Goal: Task Accomplishment & Management: Use online tool/utility

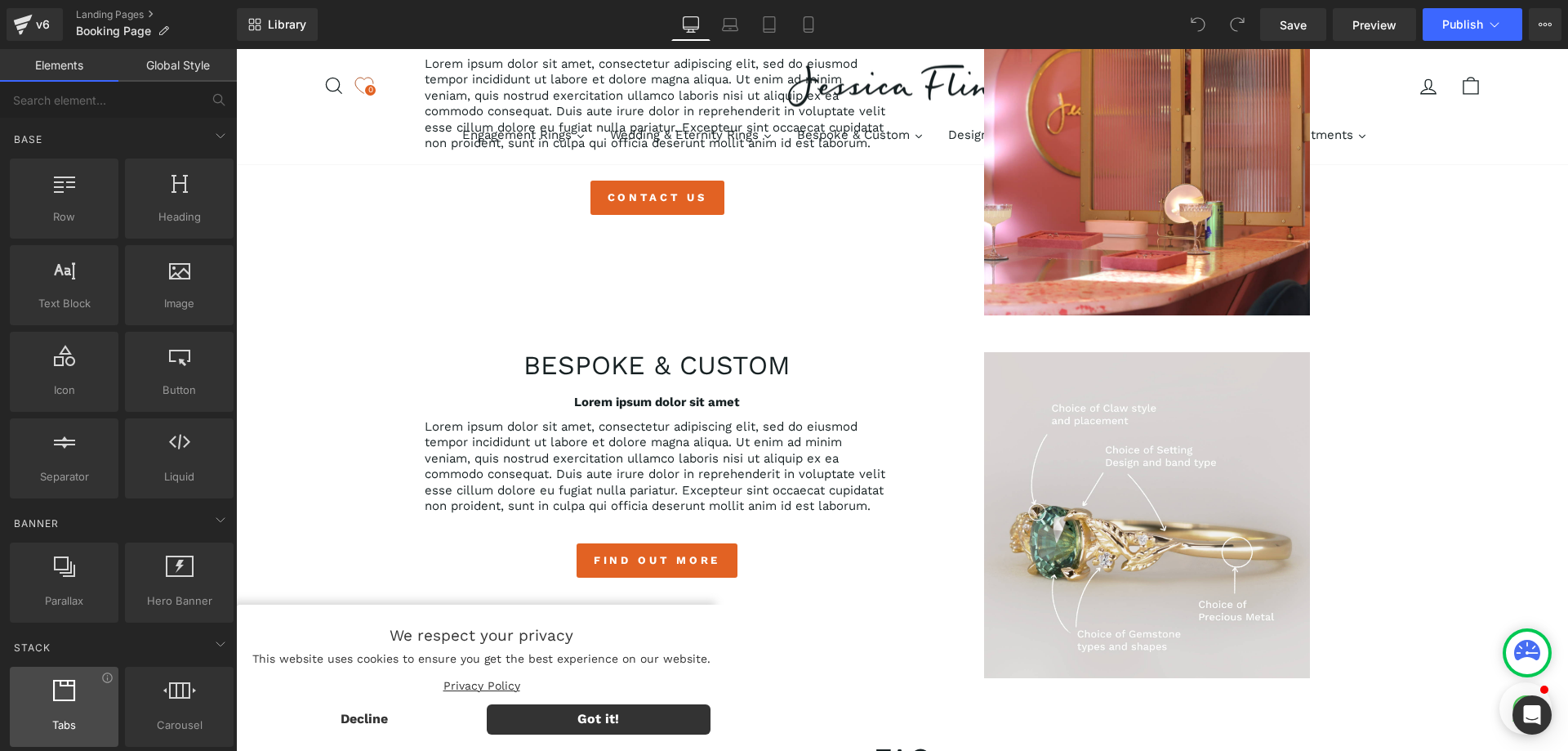
scroll to position [1144, 0]
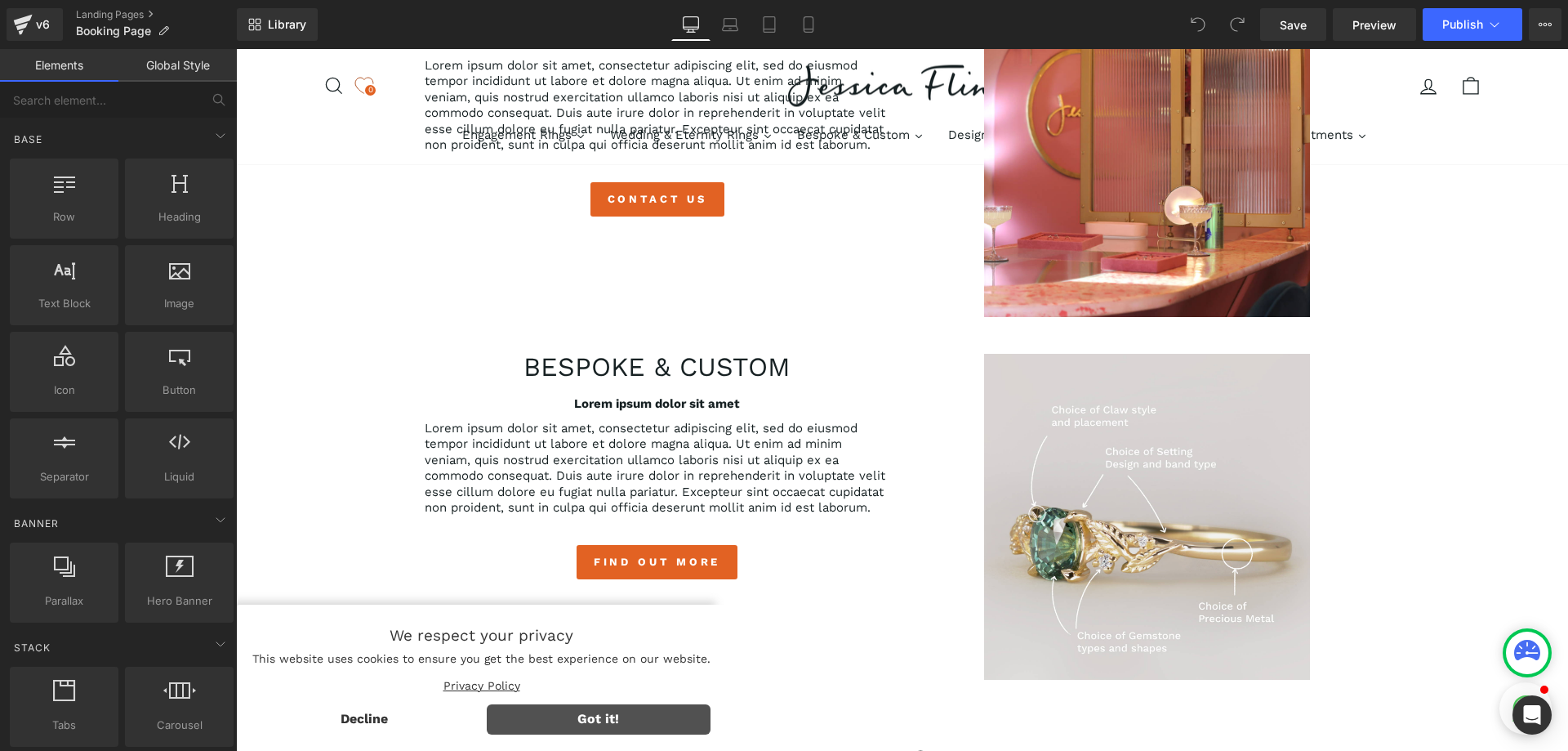
click at [605, 728] on span "Got it!" at bounding box center [599, 720] width 225 height 30
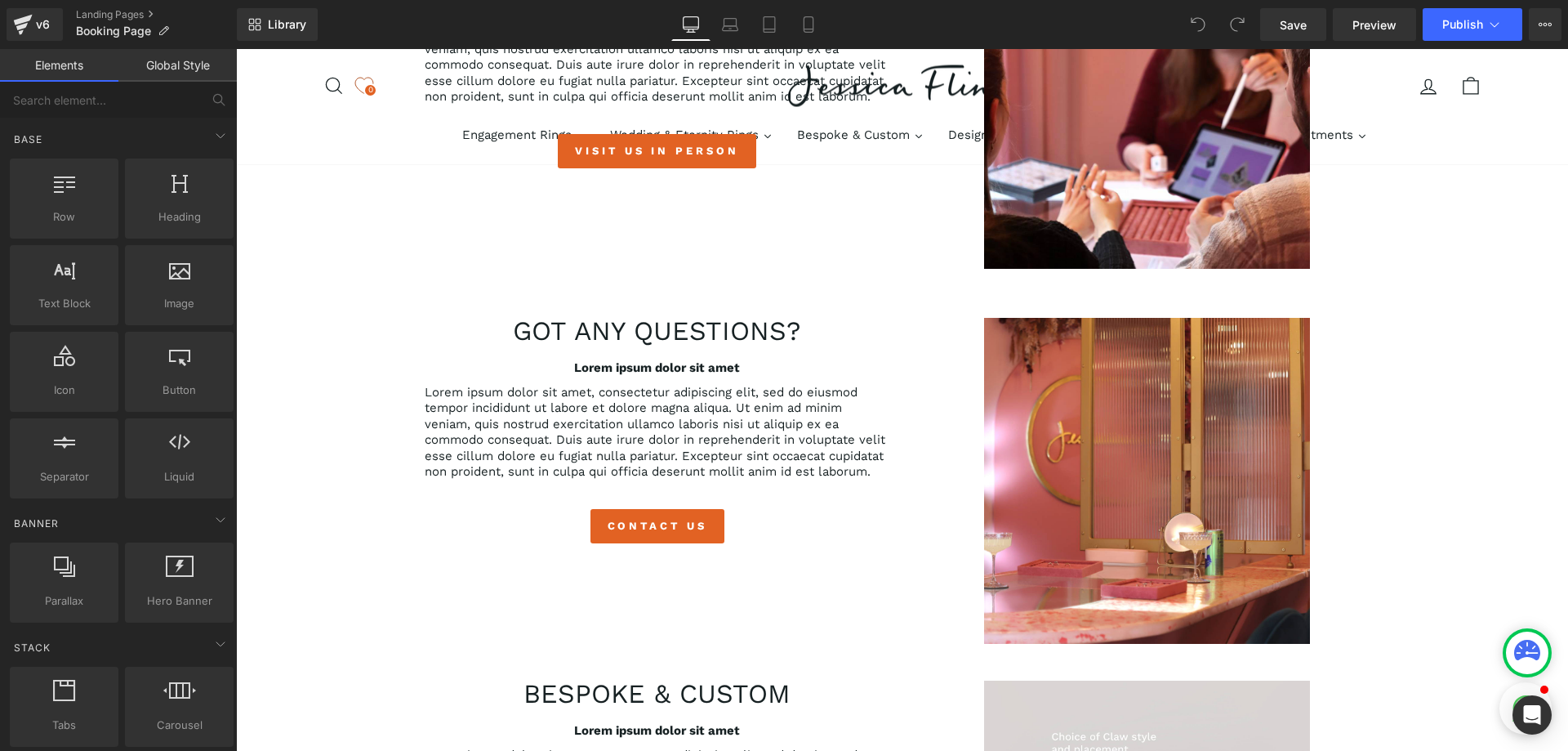
scroll to position [245, 0]
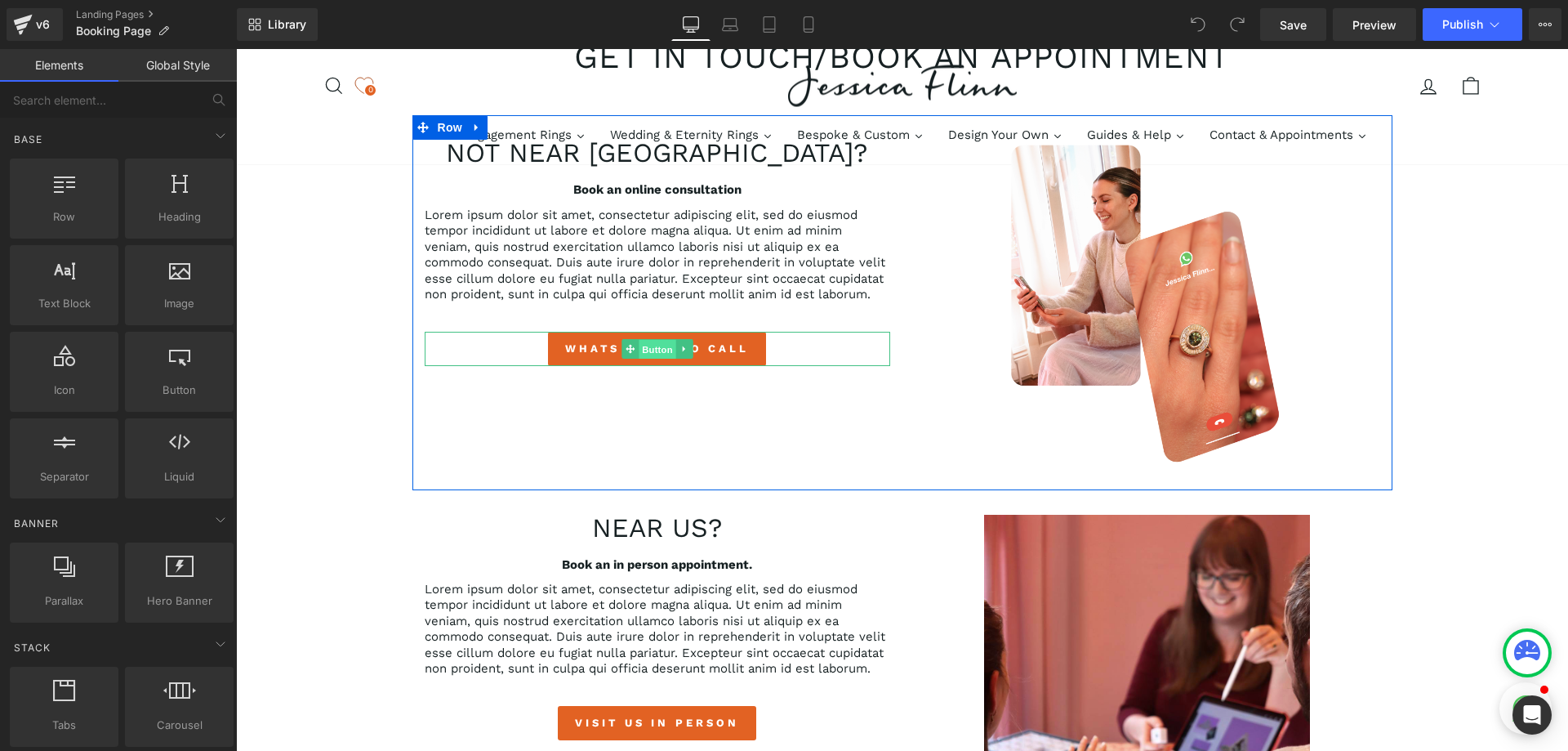
click at [647, 349] on span "Button" at bounding box center [658, 349] width 38 height 20
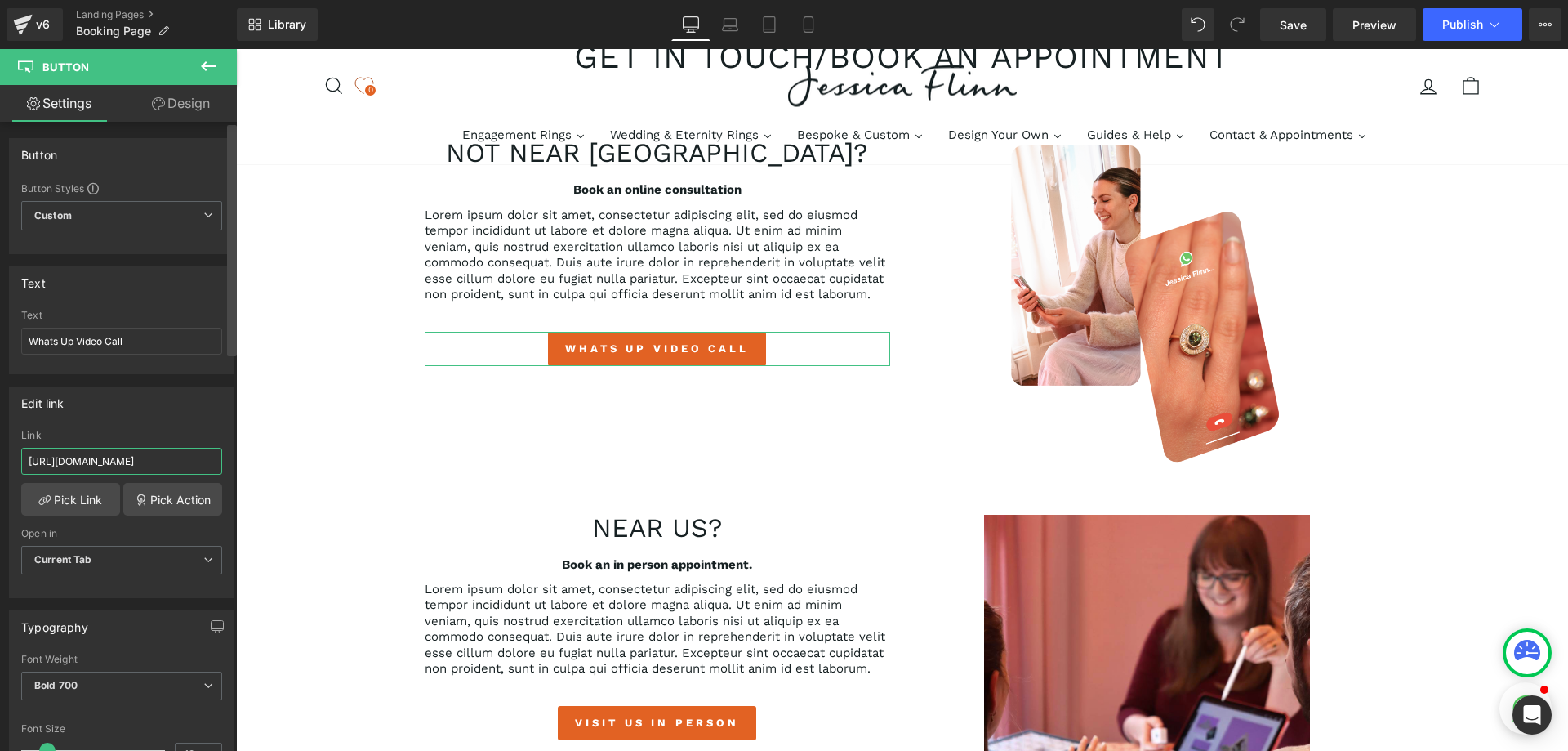
scroll to position [0, 83]
drag, startPoint x: 352, startPoint y: 508, endPoint x: 261, endPoint y: 462, distance: 102.0
click at [172, 461] on input "[URL][DOMAIN_NAME]" at bounding box center [121, 461] width 201 height 27
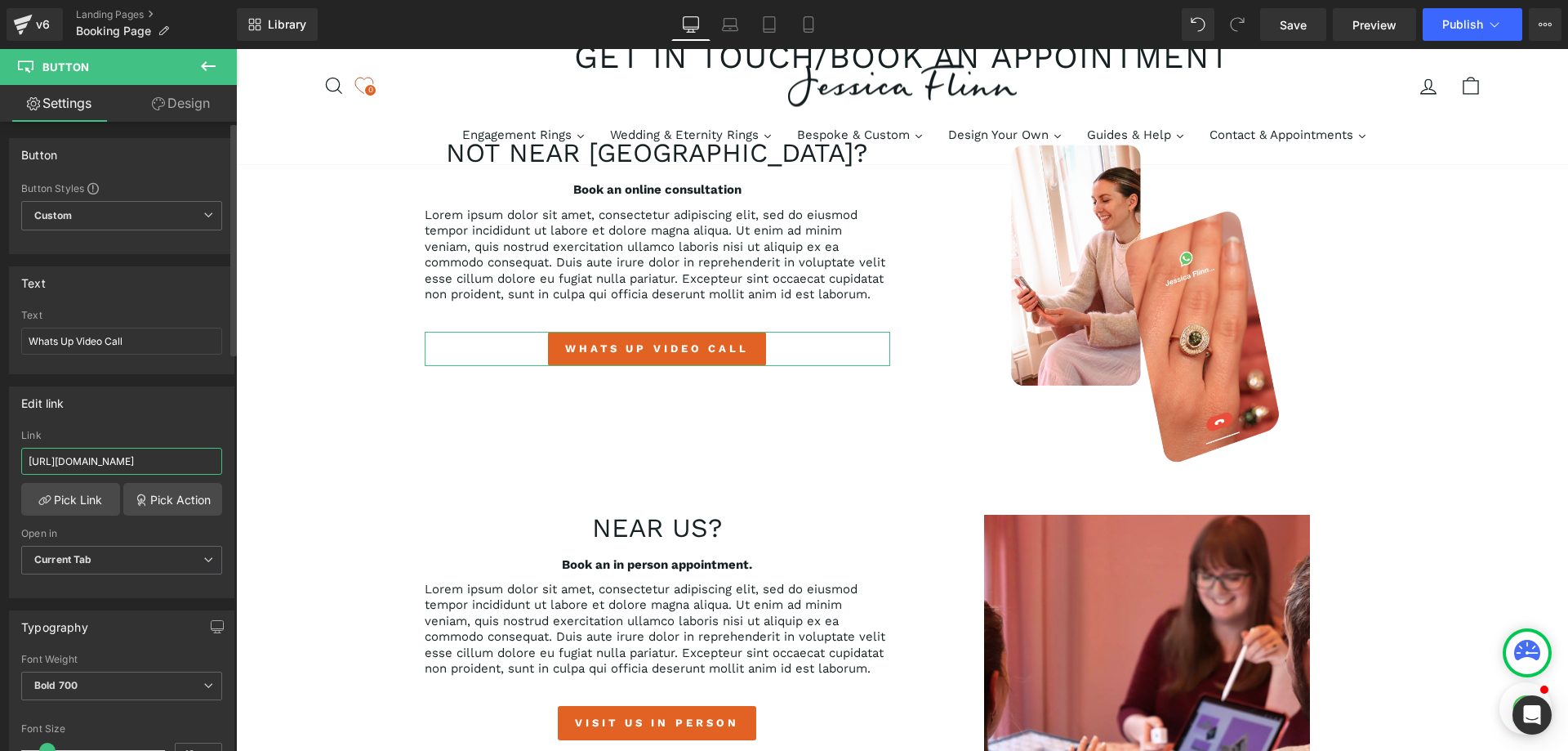
click at [172, 461] on input "[URL][DOMAIN_NAME]" at bounding box center [121, 461] width 201 height 27
paste input "-virtual"
type input "[URL][DOMAIN_NAME]"
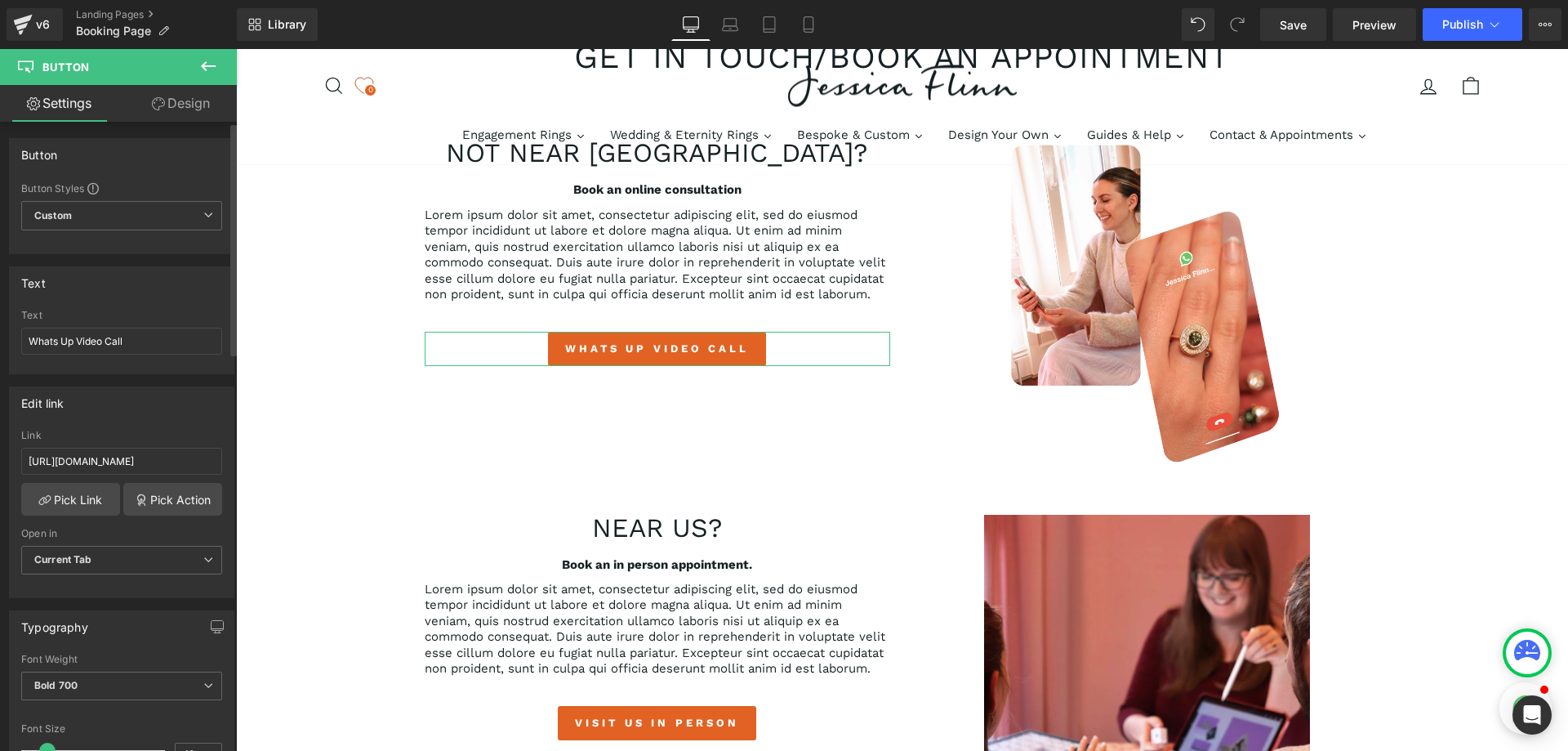
click at [222, 427] on div "Edit link [URL][DOMAIN_NAME] Link [URL][DOMAIN_NAME] Pick Link Pick Action Curr…" at bounding box center [121, 492] width 226 height 211
click at [1293, 31] on span "Save" at bounding box center [1293, 25] width 27 height 17
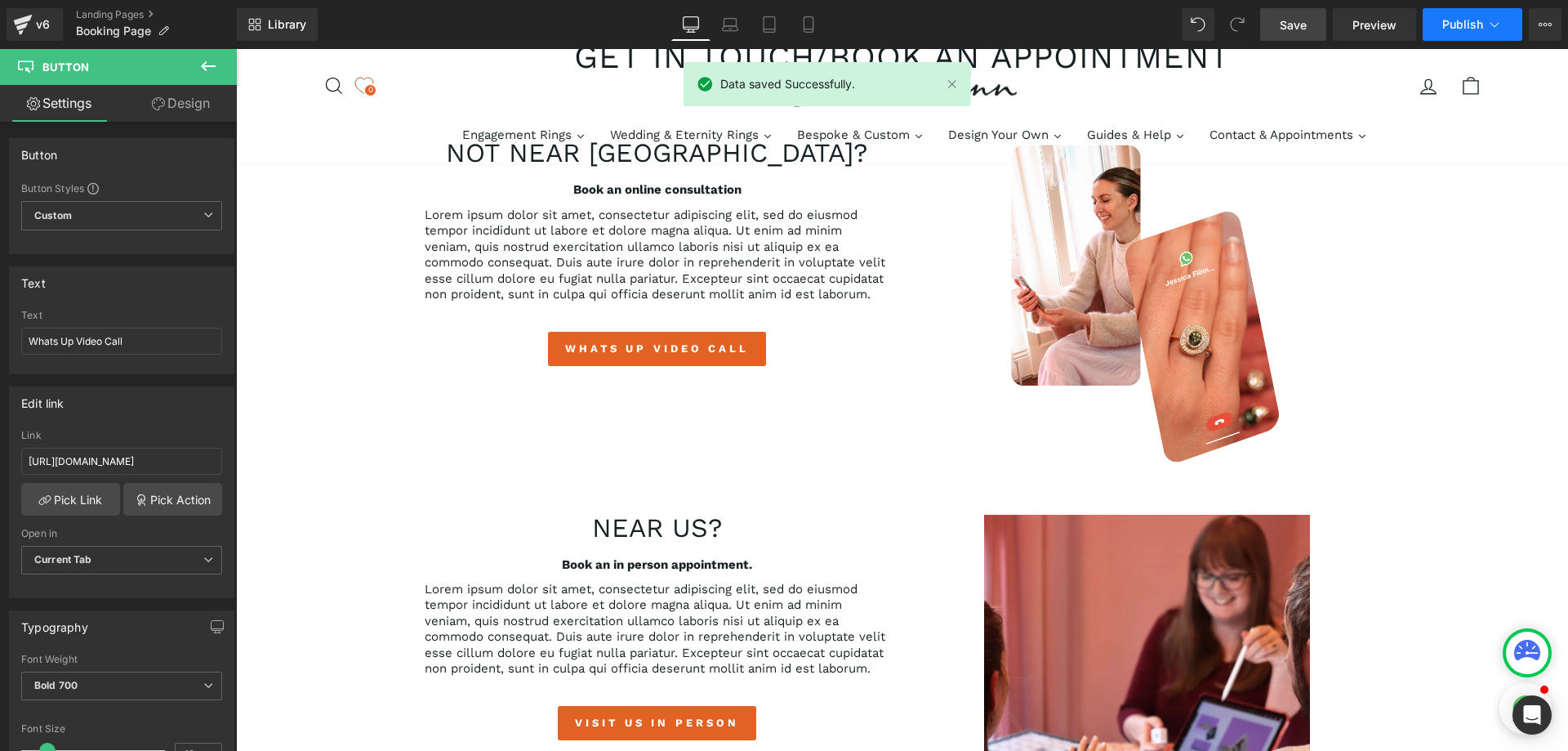
click at [1464, 27] on span "Publish" at bounding box center [1463, 25] width 41 height 13
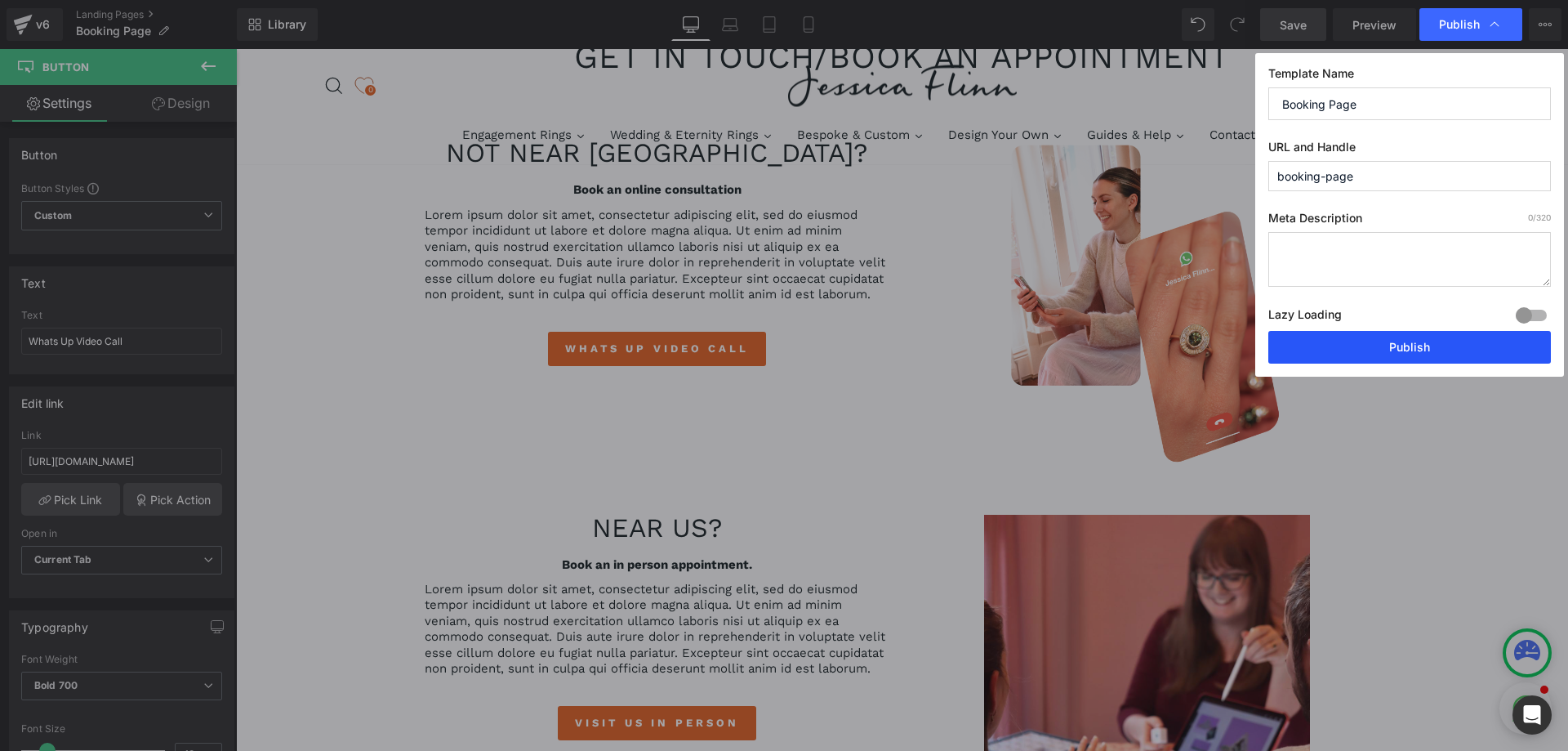
click at [1363, 347] on button "Publish" at bounding box center [1410, 347] width 283 height 32
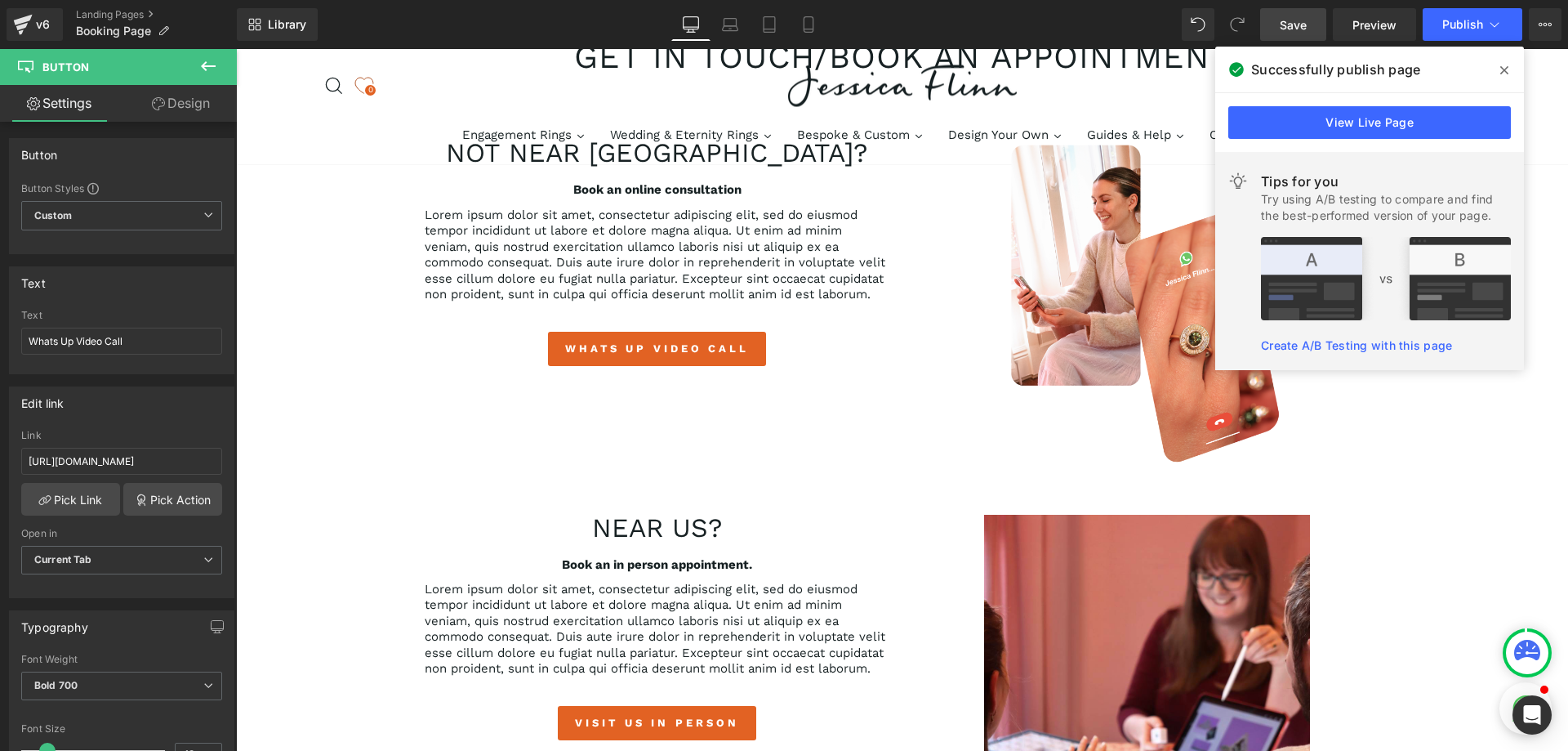
click at [1502, 71] on icon at bounding box center [1504, 70] width 9 height 13
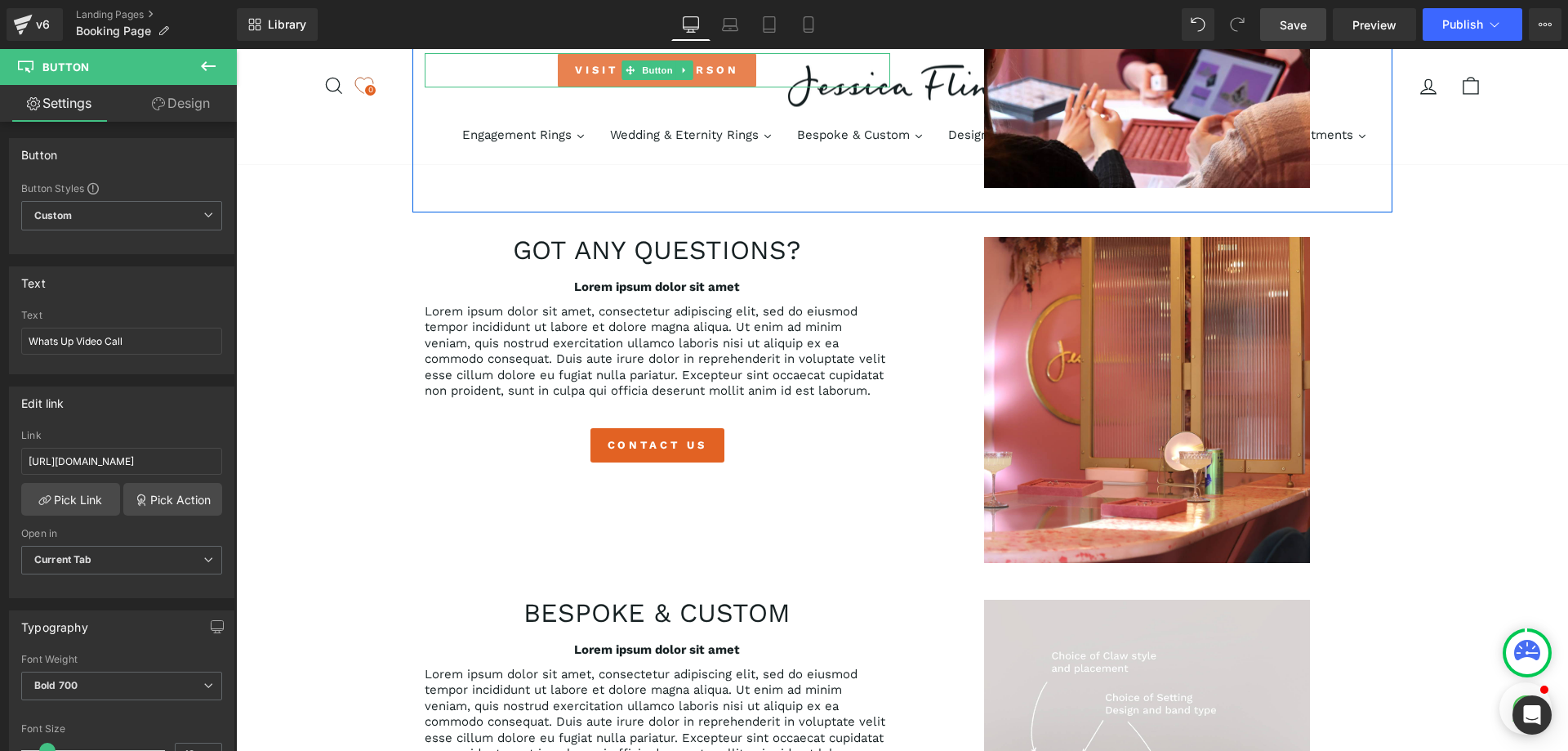
scroll to position [899, 0]
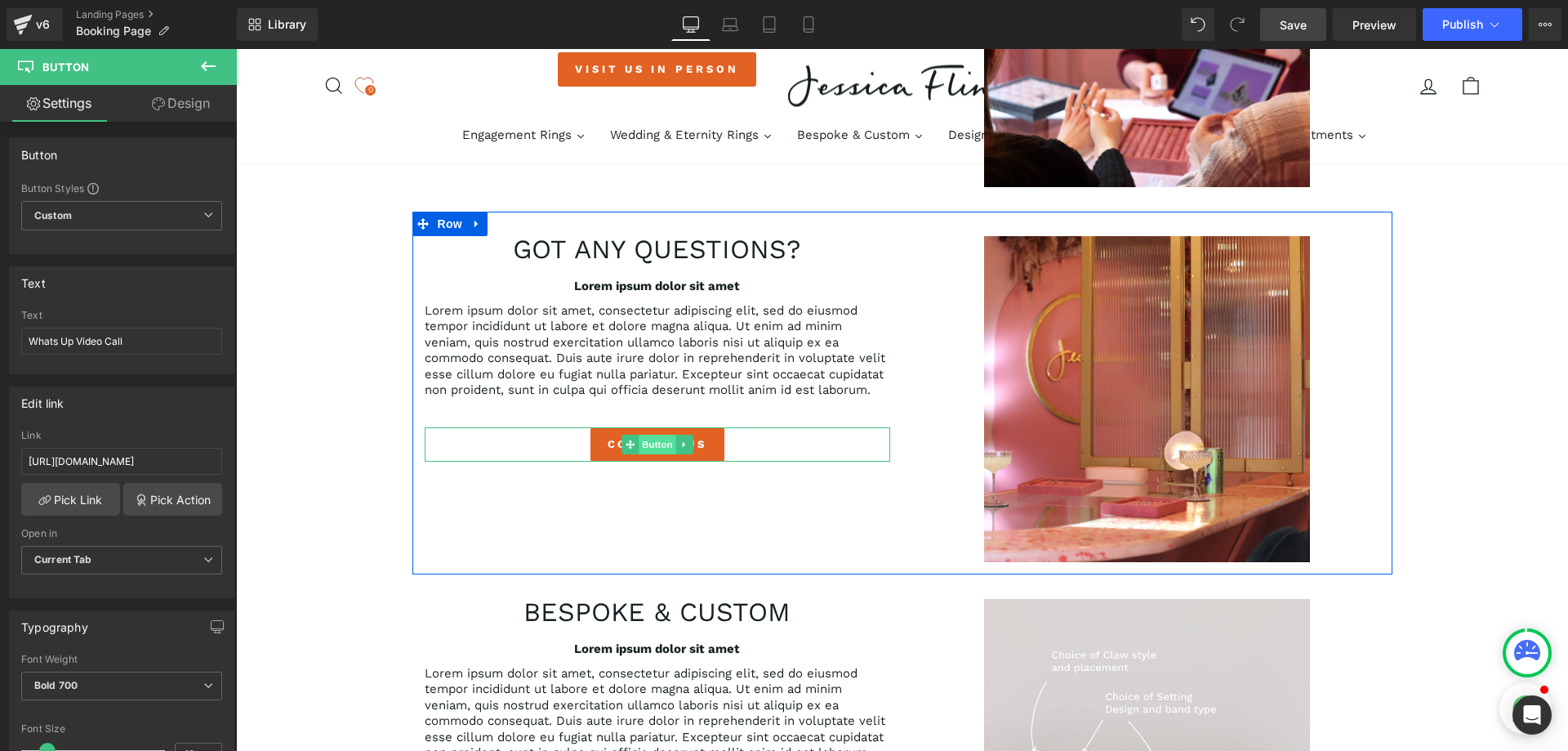
click at [639, 445] on span "Button" at bounding box center [658, 444] width 38 height 20
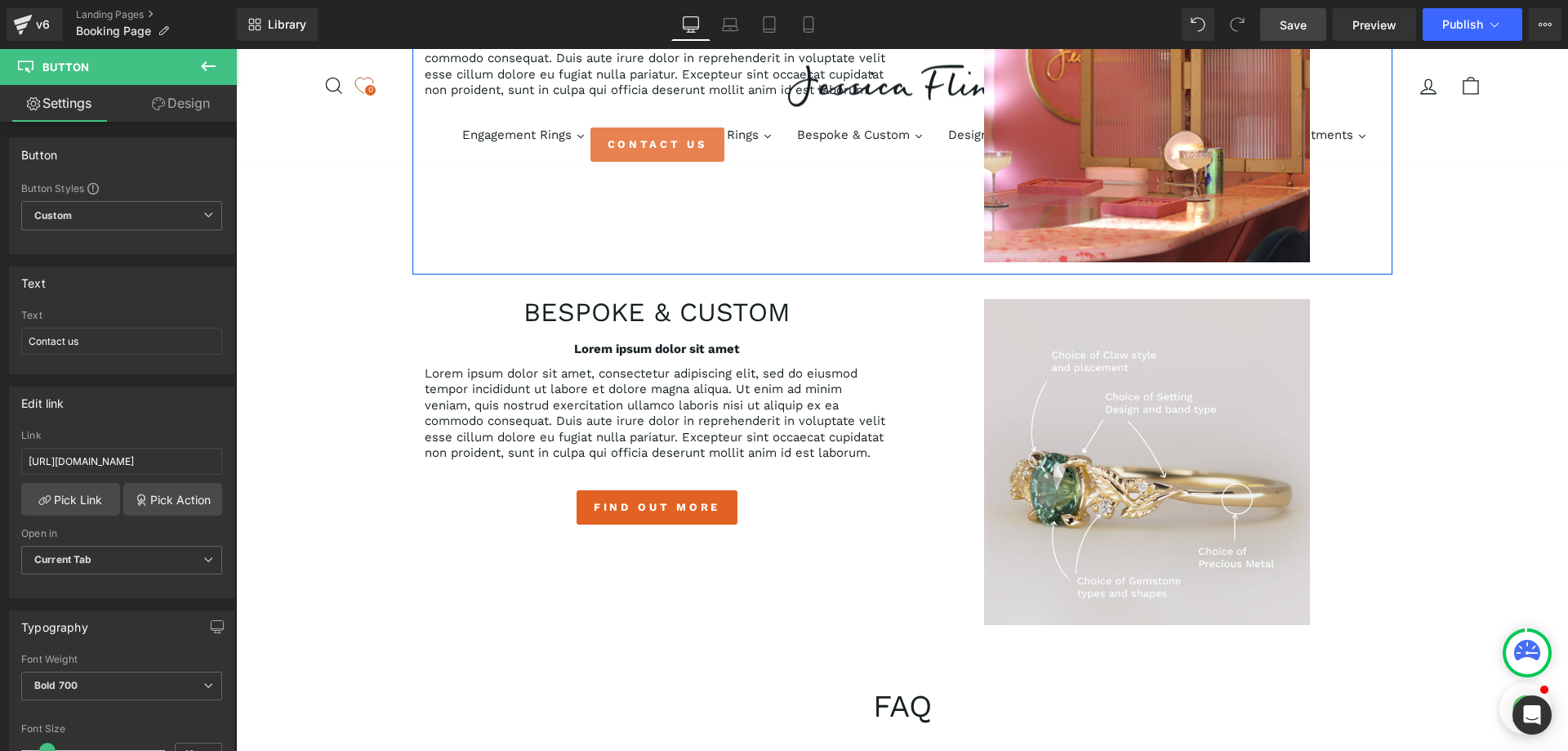
scroll to position [1308, 0]
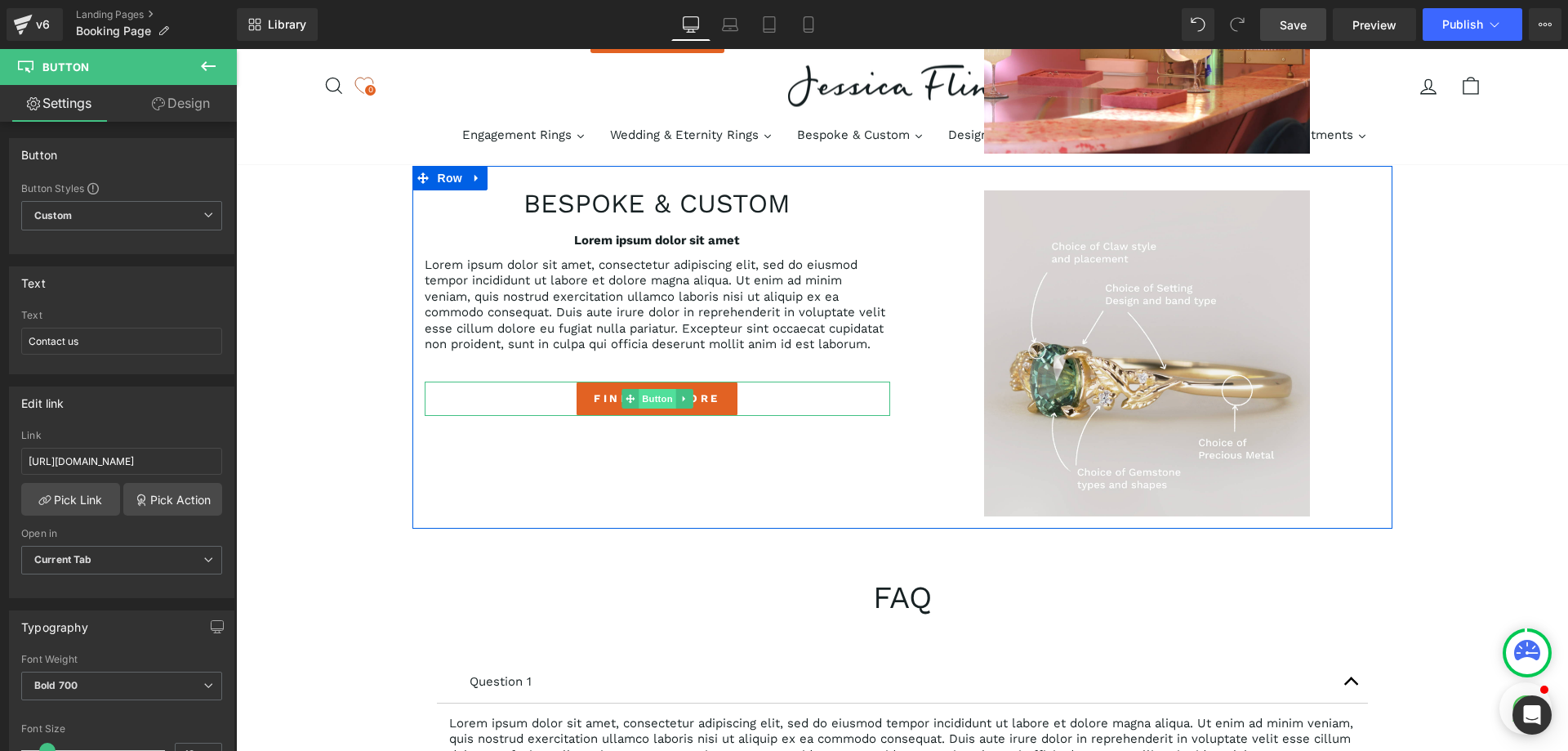
click at [645, 396] on span "Button" at bounding box center [658, 398] width 38 height 20
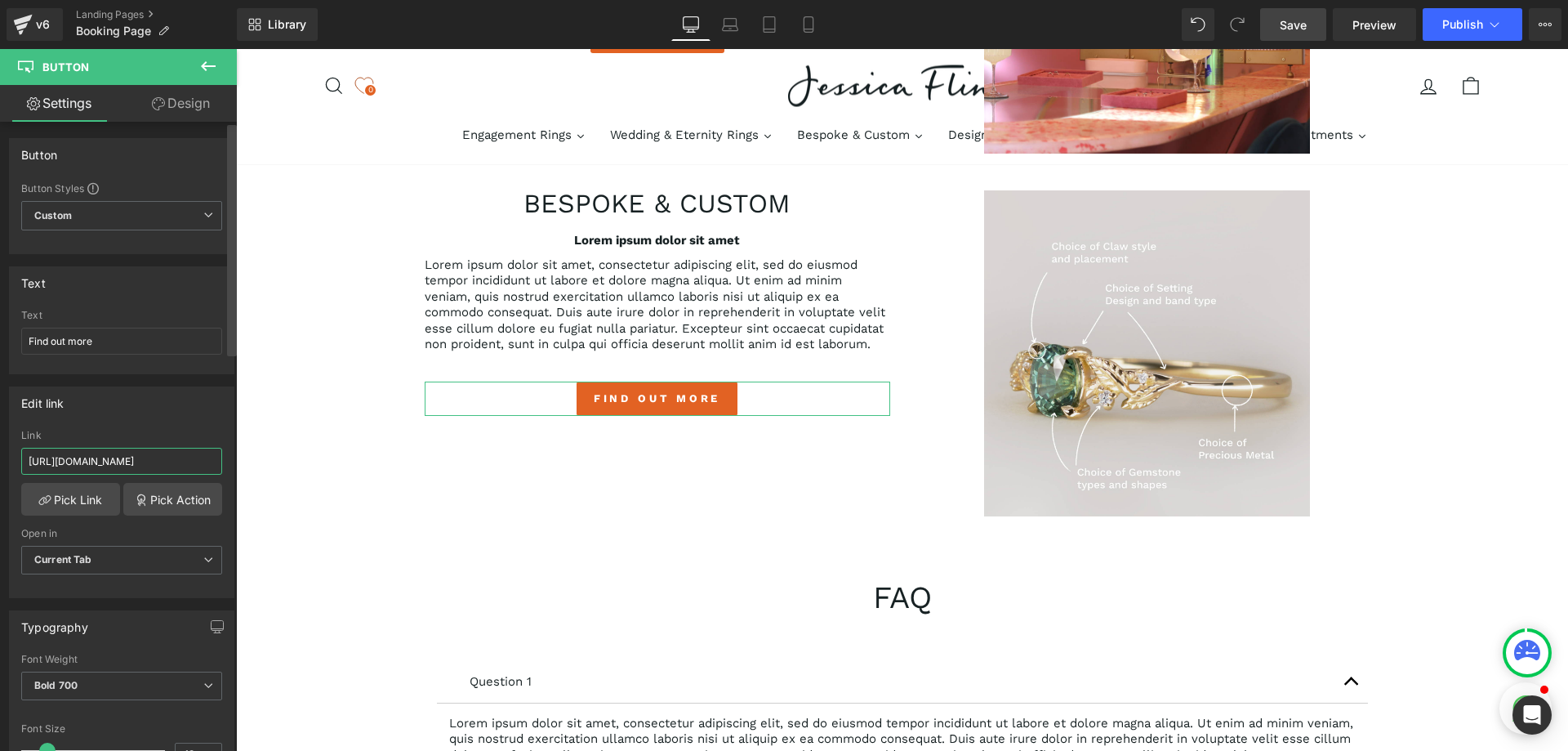
scroll to position [0, 160]
drag, startPoint x: 402, startPoint y: 511, endPoint x: 239, endPoint y: 469, distance: 168.3
click at [173, 466] on input "[URL][DOMAIN_NAME]" at bounding box center [121, 461] width 201 height 27
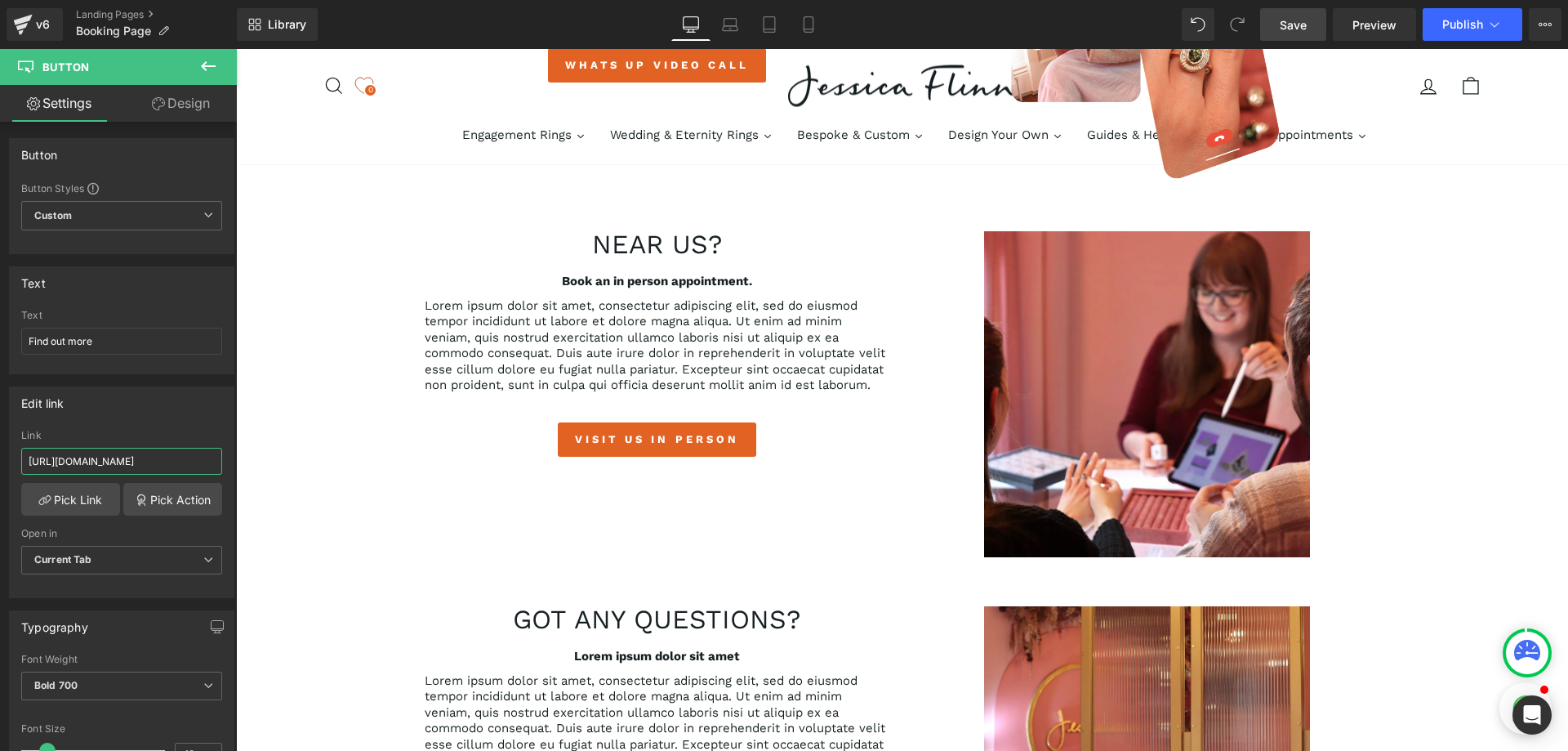
scroll to position [490, 0]
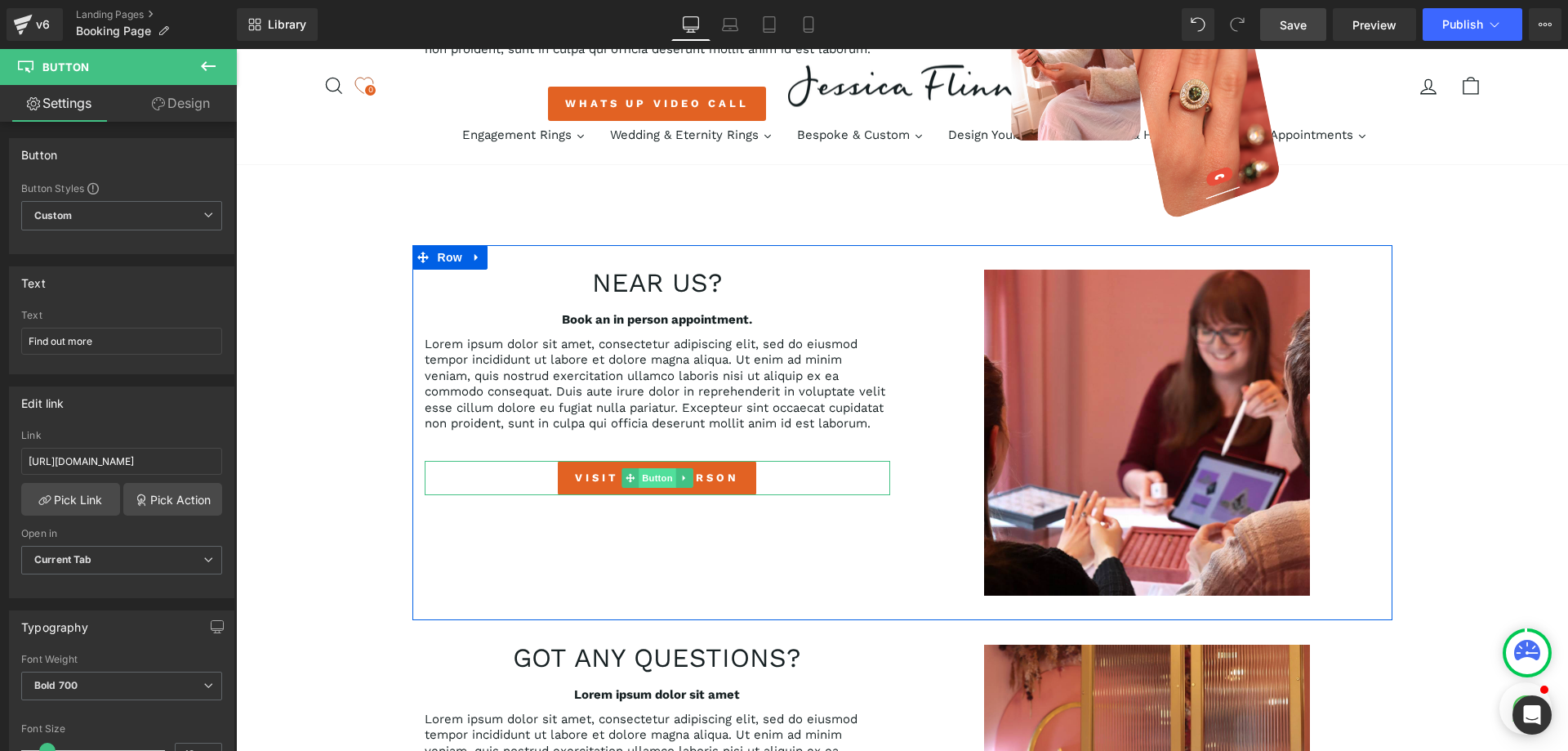
click at [647, 475] on span "Button" at bounding box center [658, 478] width 38 height 20
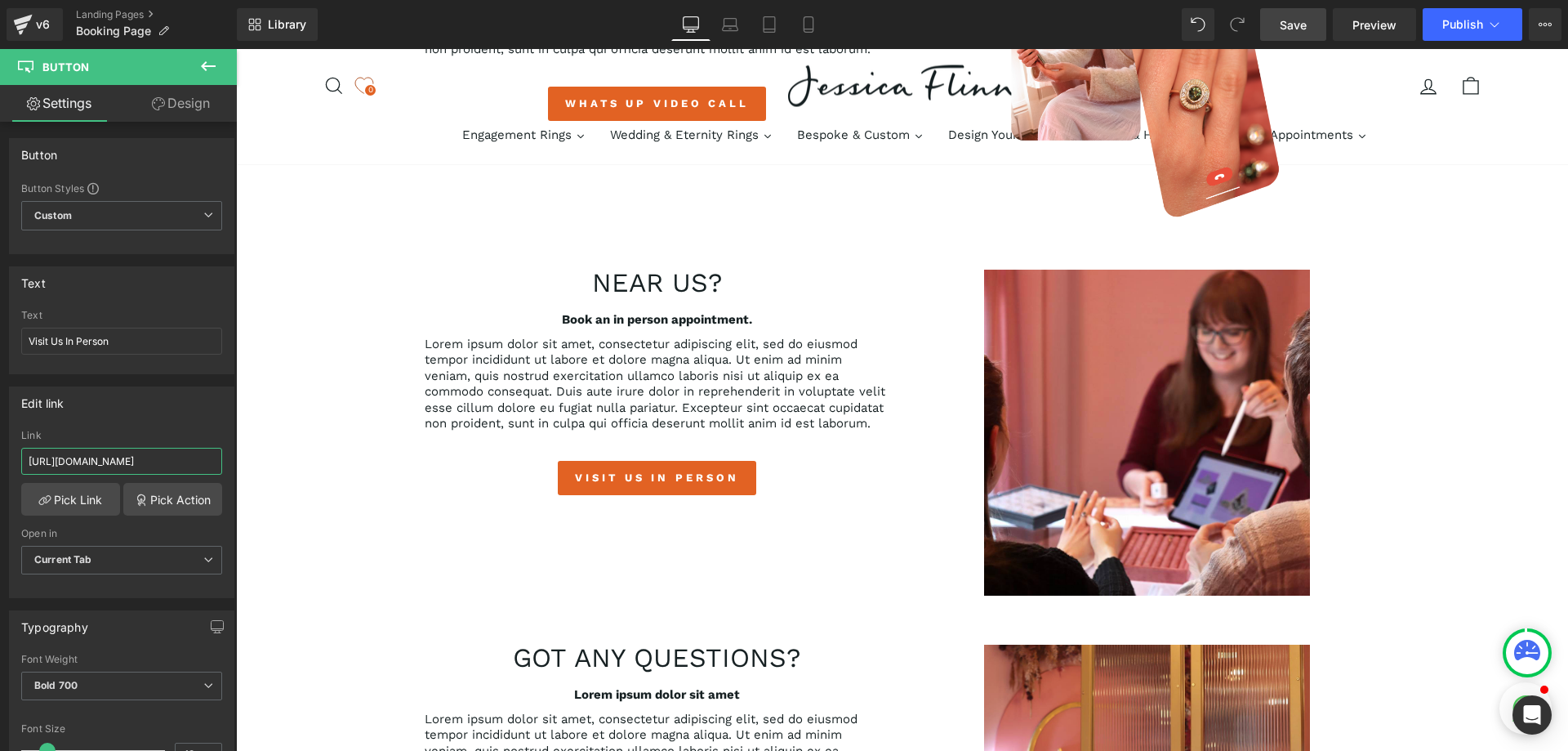
scroll to position [0, 83]
drag, startPoint x: 374, startPoint y: 510, endPoint x: 273, endPoint y: 466, distance: 110.2
click at [150, 464] on input "[URL][DOMAIN_NAME]" at bounding box center [121, 461] width 201 height 27
